Goal: Task Accomplishment & Management: Manage account settings

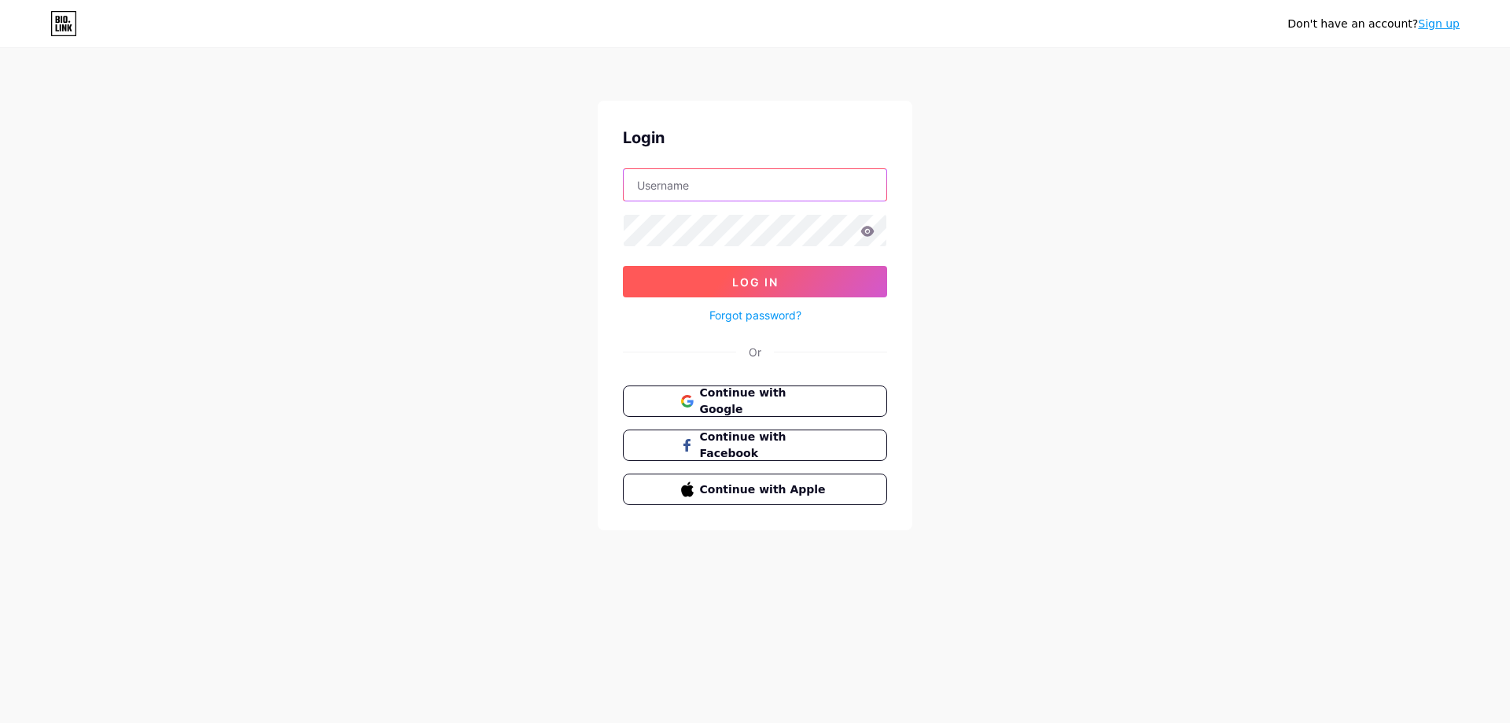
type input "[EMAIL_ADDRESS][DOMAIN_NAME]"
click at [754, 292] on button "Log In" at bounding box center [755, 281] width 264 height 31
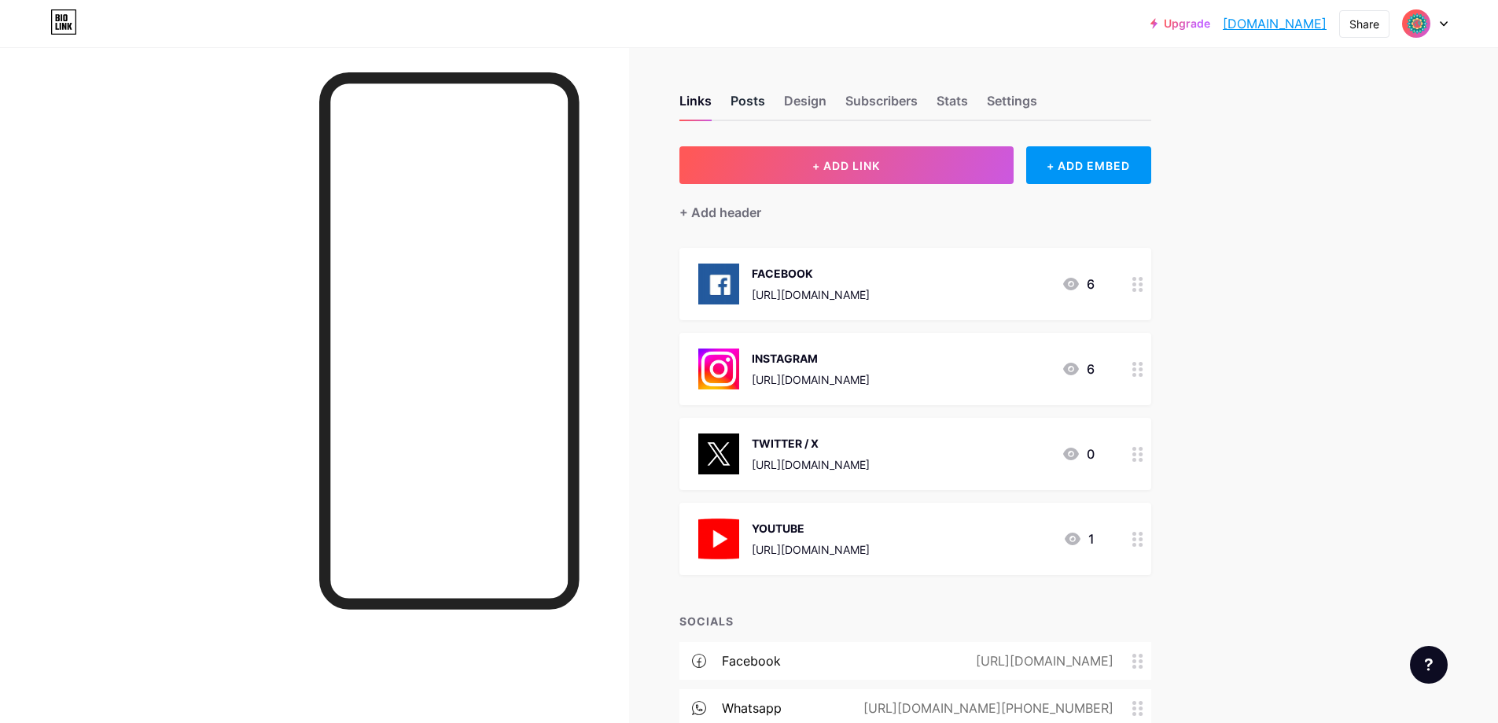
click at [749, 109] on div "Posts" at bounding box center [748, 105] width 35 height 28
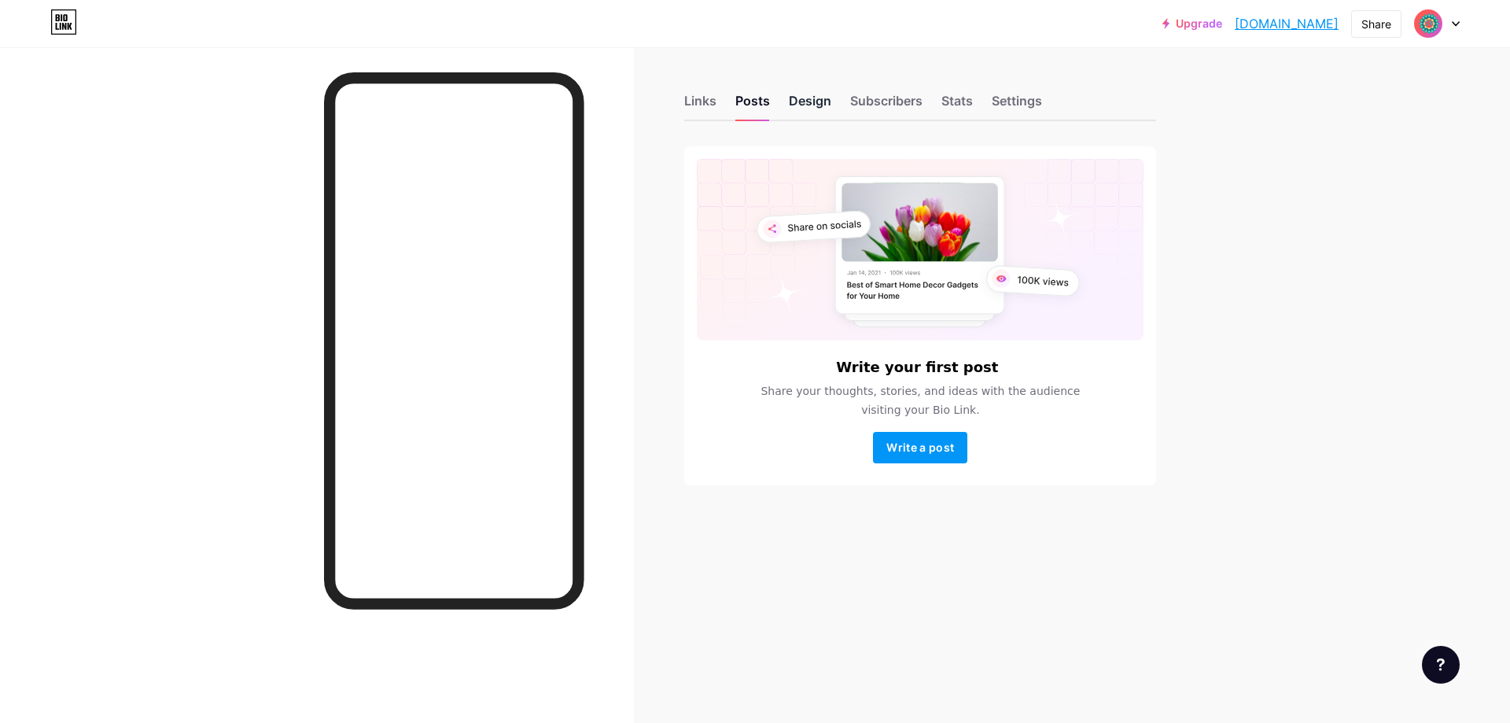
click at [813, 99] on div "Design" at bounding box center [810, 105] width 42 height 28
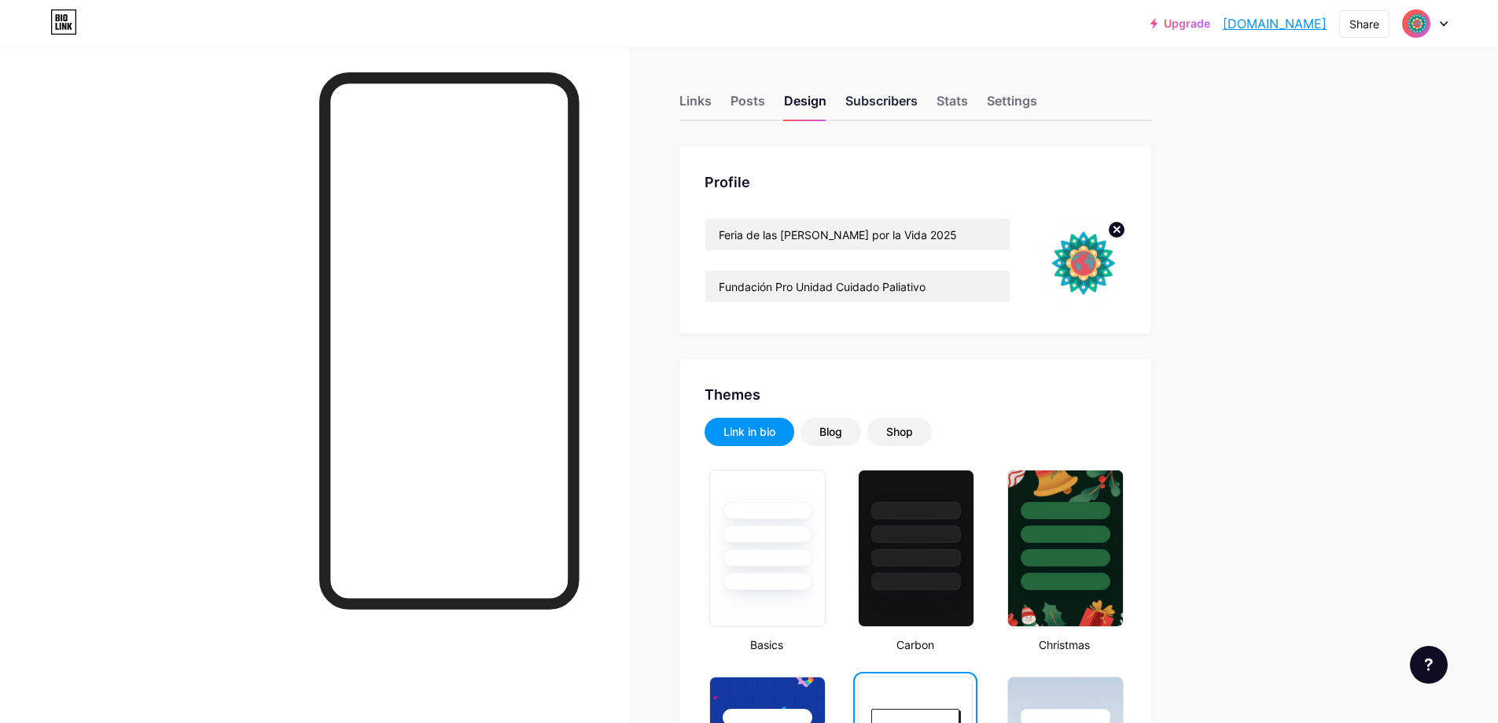
click at [899, 101] on div "Subscribers" at bounding box center [881, 105] width 72 height 28
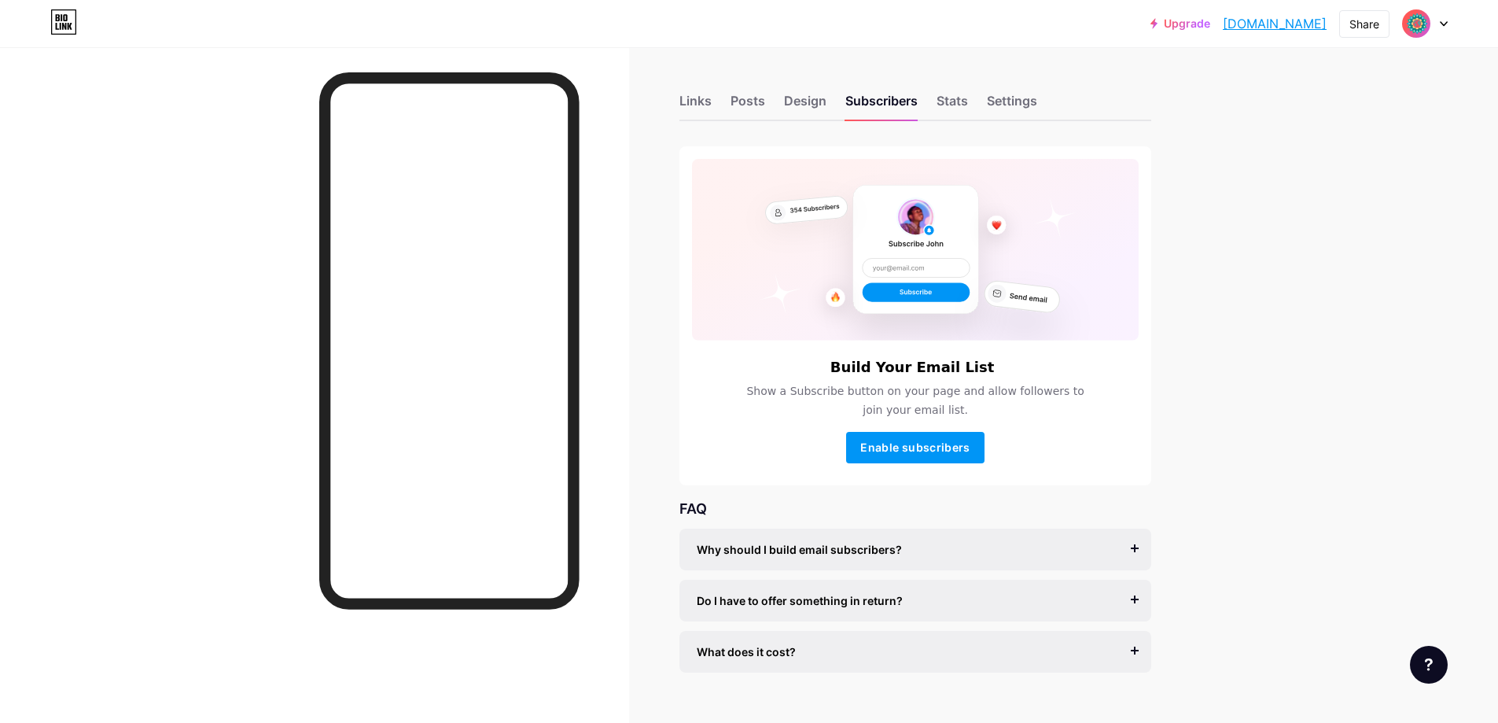
click at [957, 90] on div "Links Posts Design Subscribers Stats Settings" at bounding box center [916, 93] width 472 height 55
click at [958, 96] on div "Stats" at bounding box center [952, 105] width 31 height 28
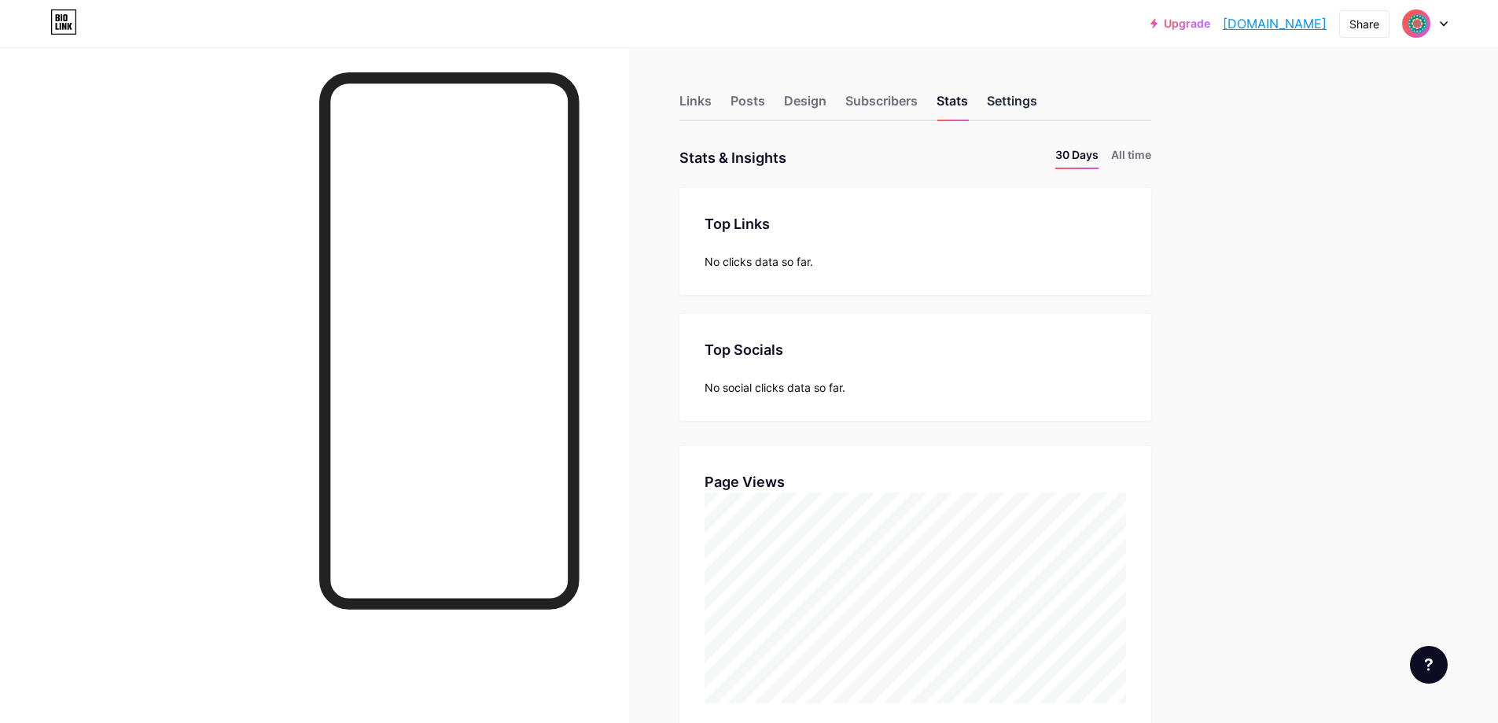
scroll to position [723, 1498]
click at [997, 94] on div "Settings" at bounding box center [1012, 105] width 50 height 28
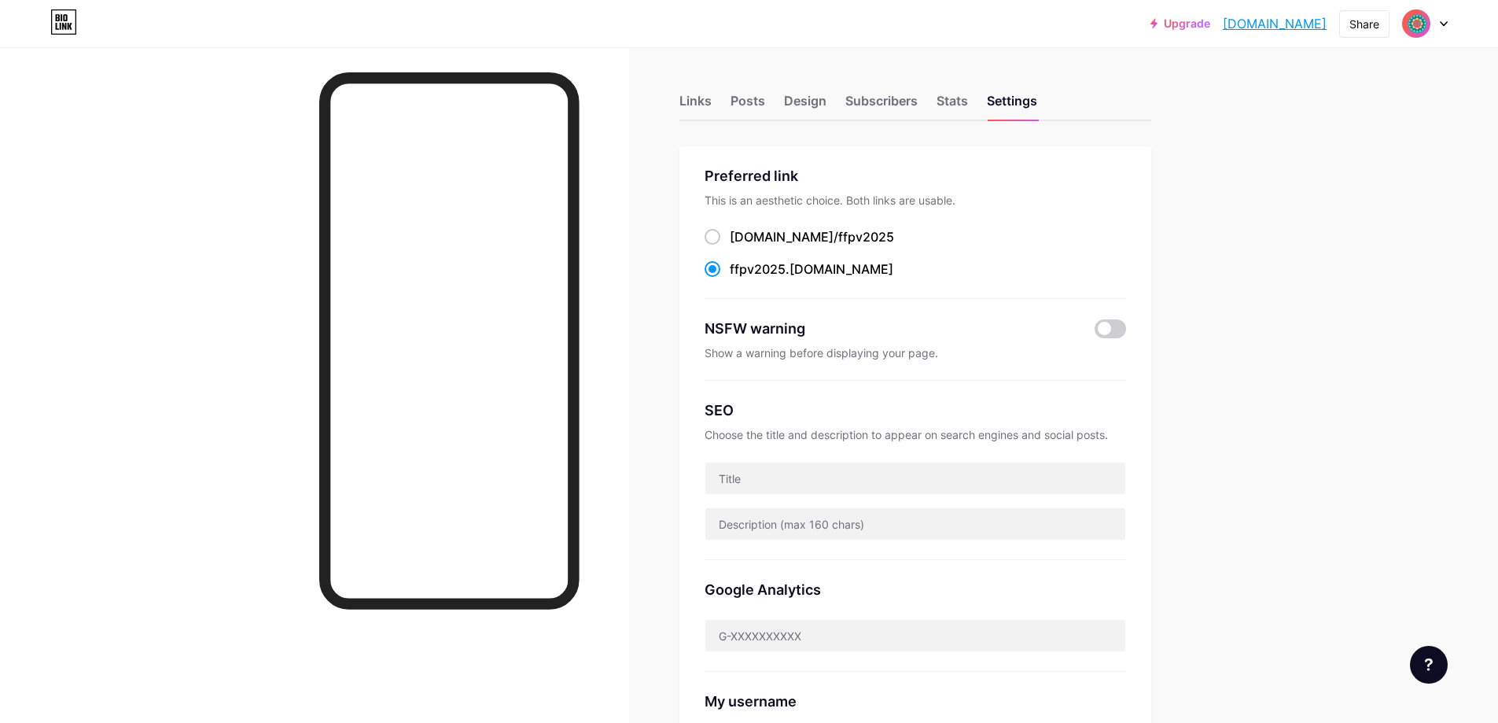
click at [1445, 20] on div at bounding box center [1425, 23] width 46 height 28
click at [1278, 169] on link "Account settings" at bounding box center [1349, 178] width 195 height 42
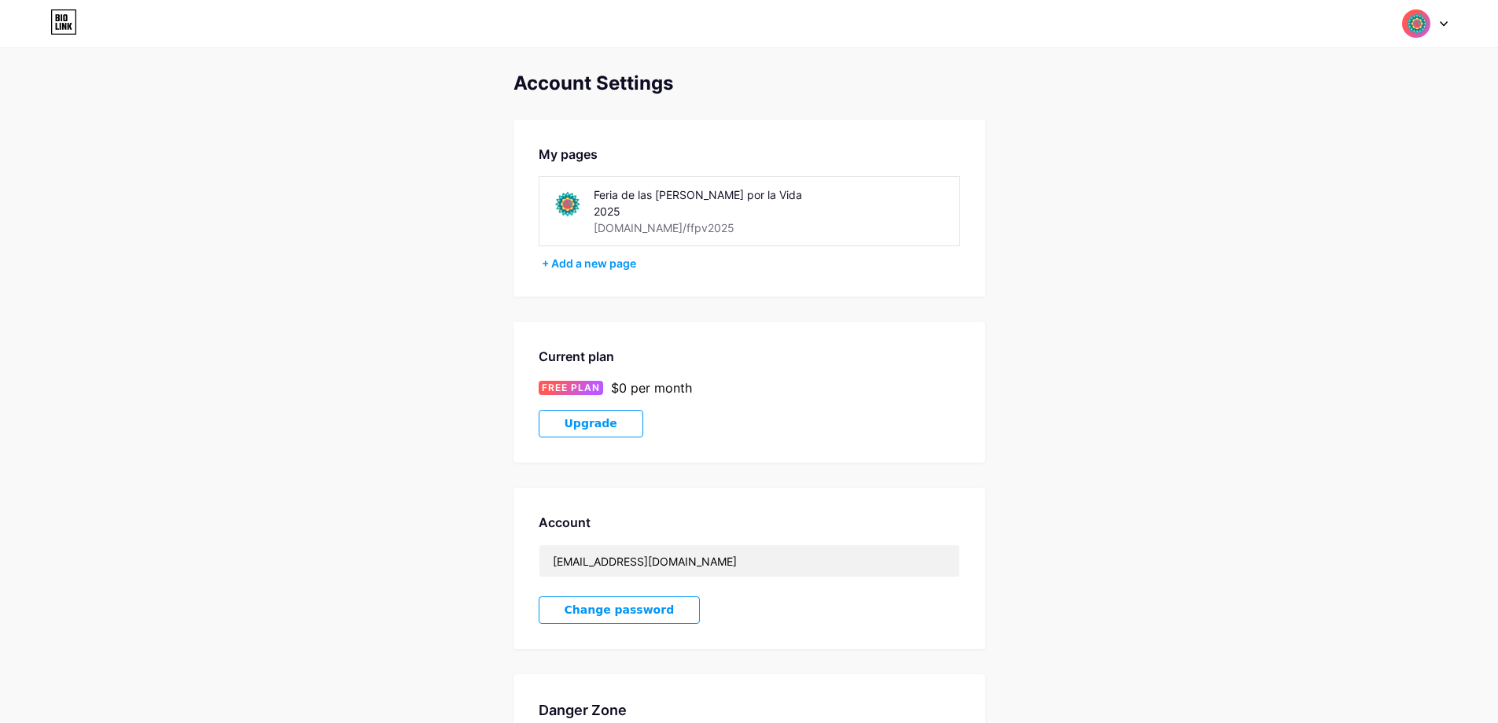
click at [1446, 25] on icon at bounding box center [1444, 24] width 8 height 6
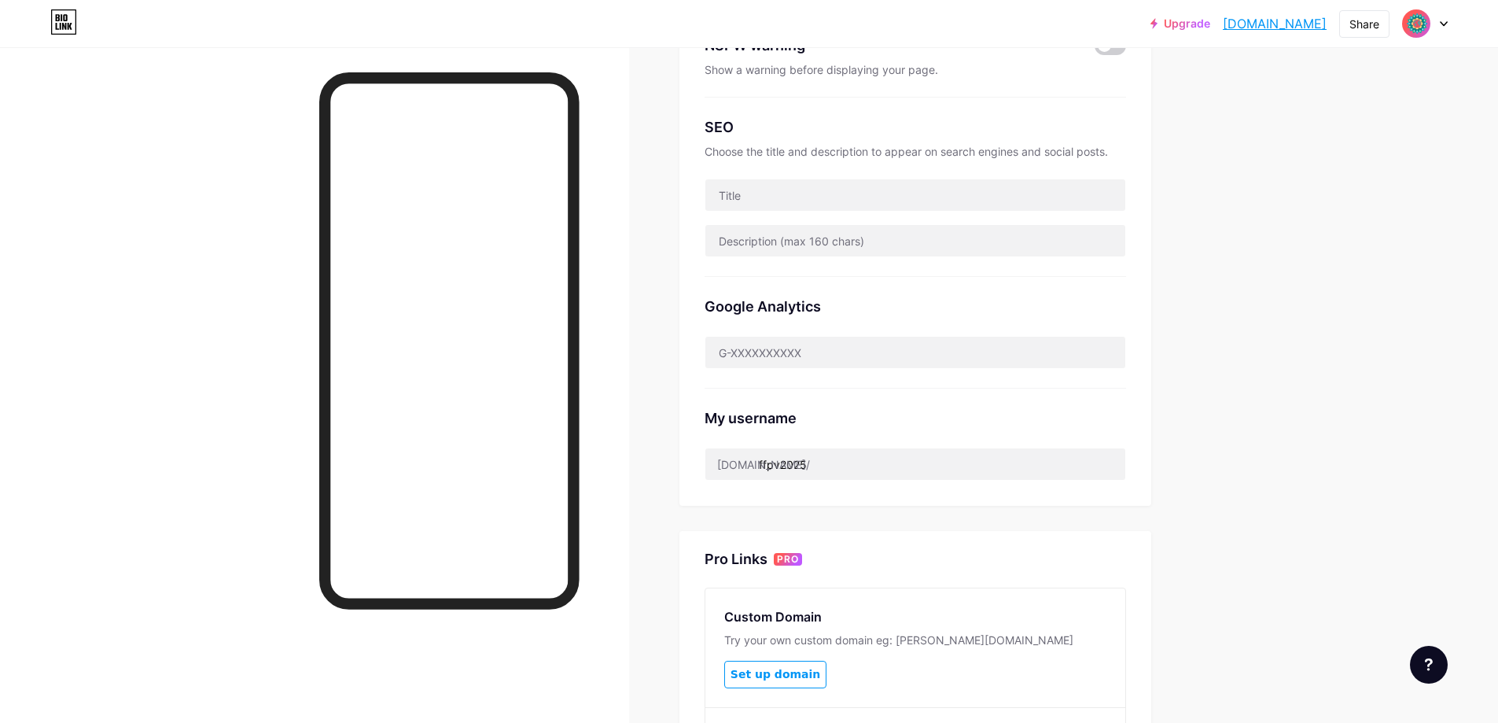
scroll to position [47, 0]
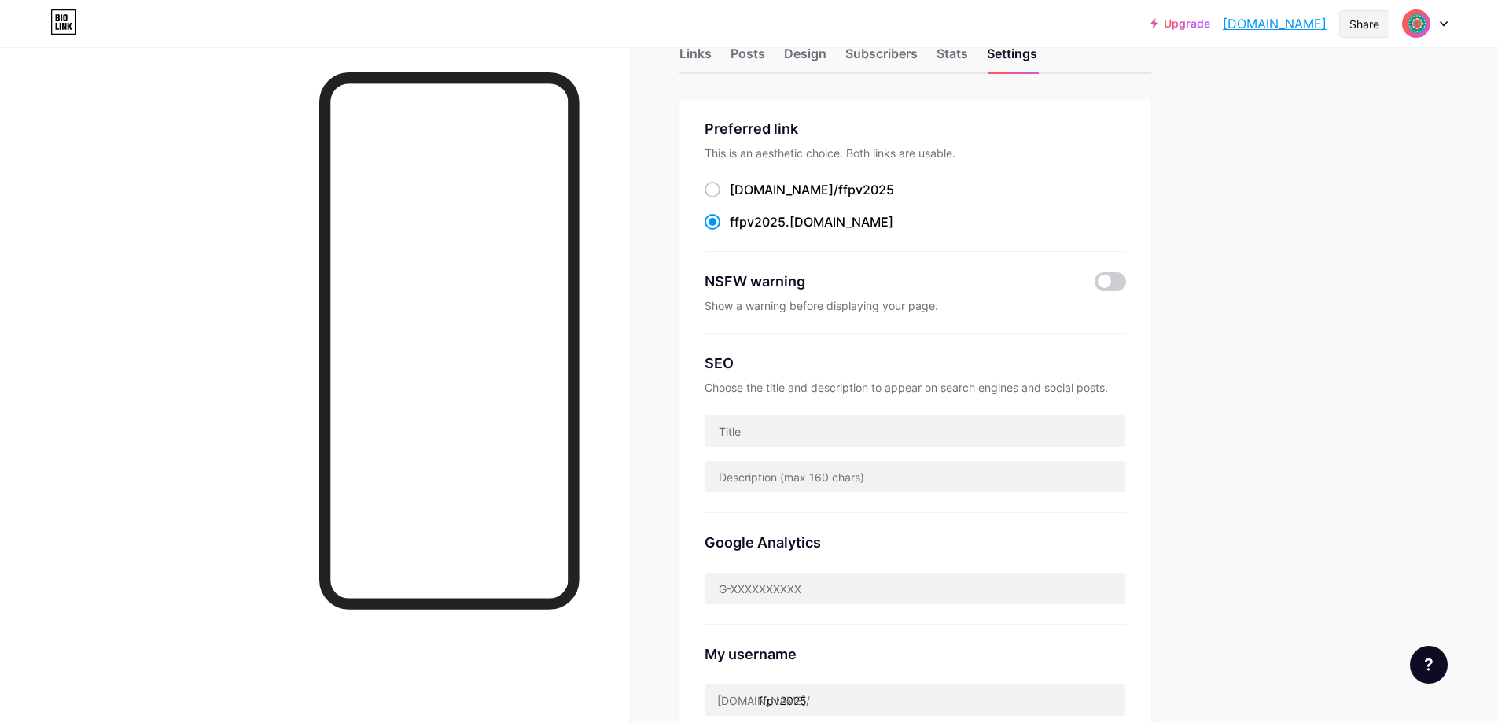
click at [1378, 13] on div "Share" at bounding box center [1364, 24] width 50 height 28
click at [1234, 112] on div "Get my QR code" at bounding box center [1254, 118] width 98 height 19
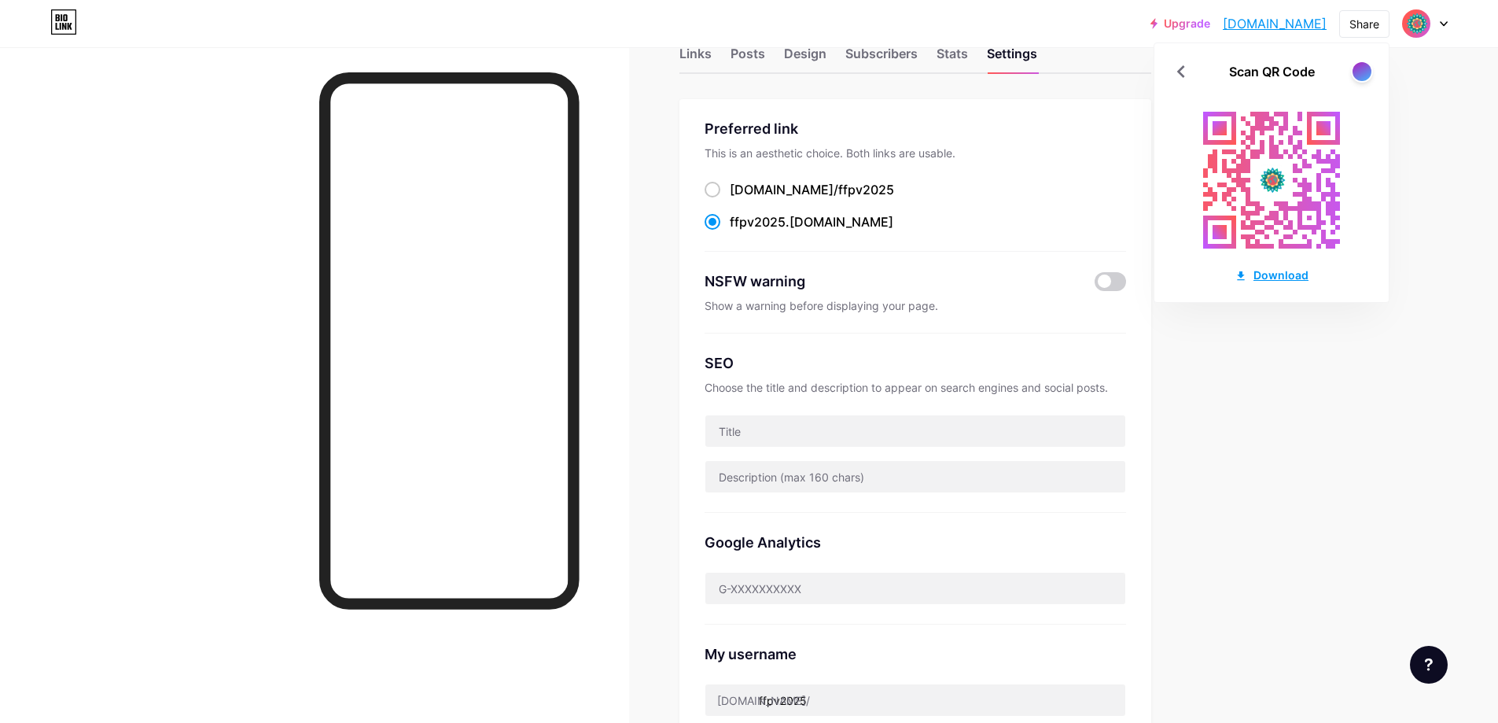
click at [1261, 274] on div "Download" at bounding box center [1272, 275] width 74 height 17
